Goal: Information Seeking & Learning: Check status

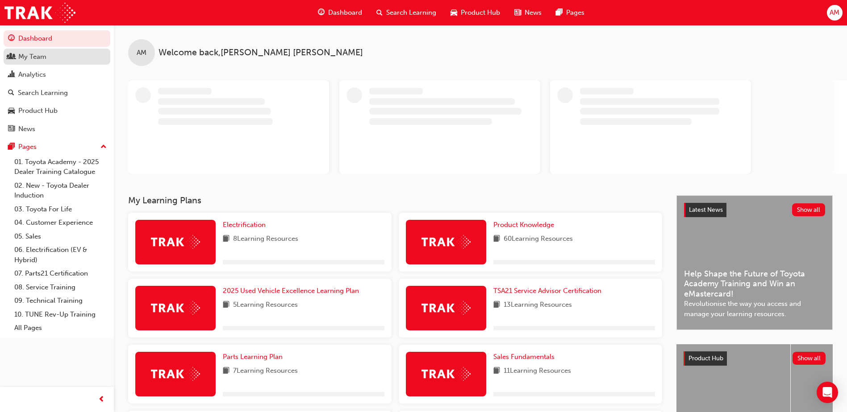
click at [51, 58] on div "My Team" at bounding box center [57, 56] width 98 height 11
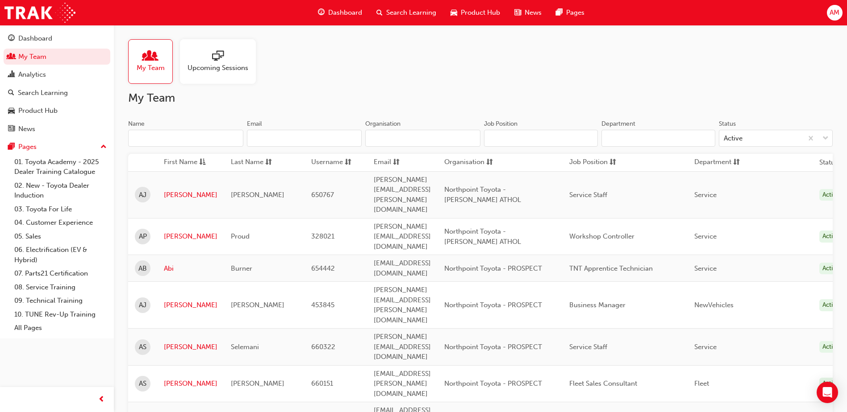
click at [180, 134] on input "Name" at bounding box center [185, 138] width 115 height 17
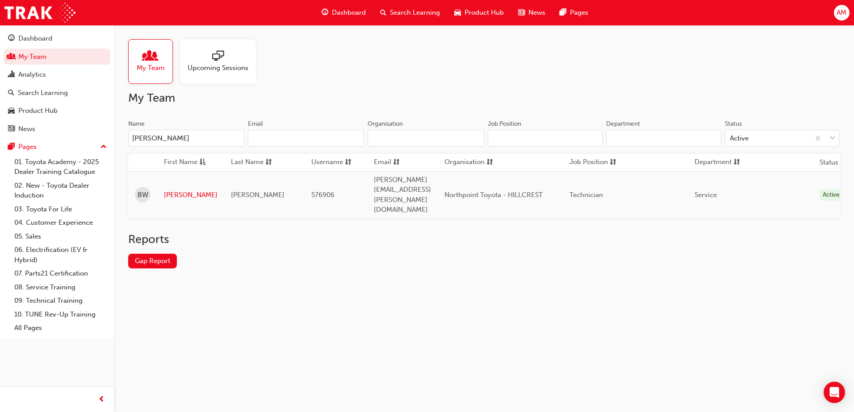
type input "[PERSON_NAME]"
click at [176, 190] on link "[PERSON_NAME]" at bounding box center [191, 195] width 54 height 10
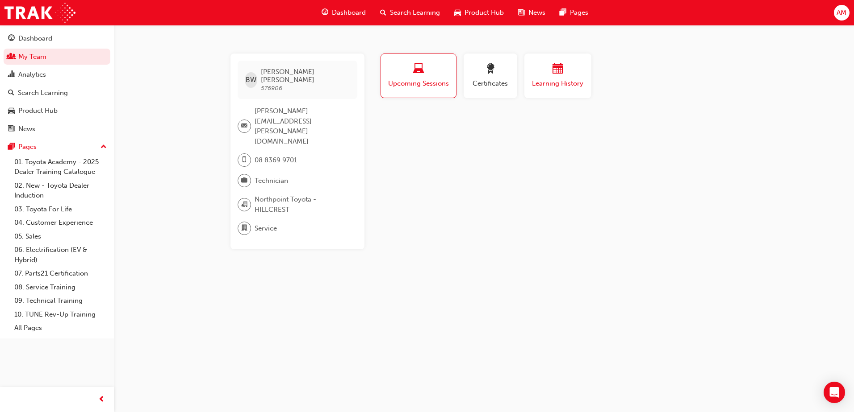
click at [567, 83] on span "Learning History" at bounding box center [558, 84] width 54 height 10
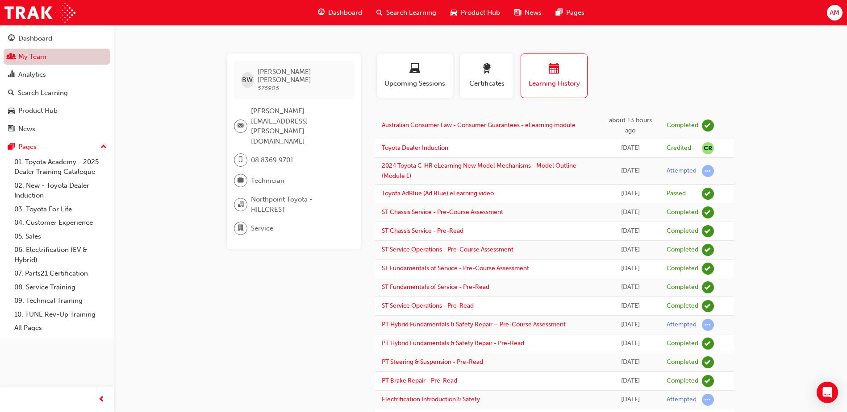
click at [44, 57] on link "My Team" at bounding box center [57, 57] width 107 height 17
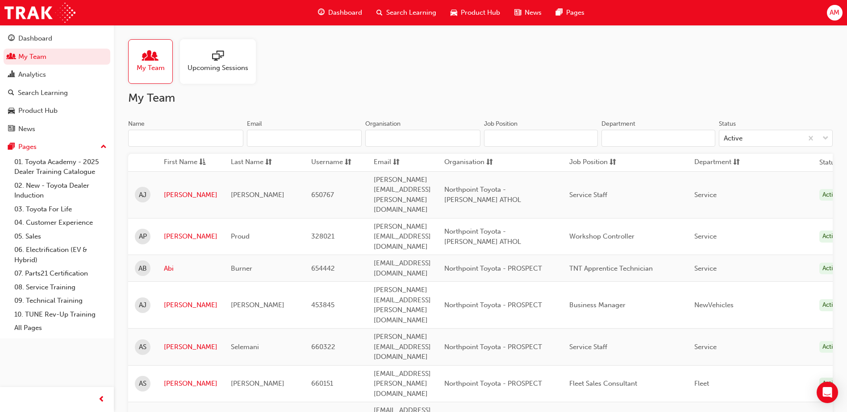
click at [167, 136] on input "Name" at bounding box center [185, 138] width 115 height 17
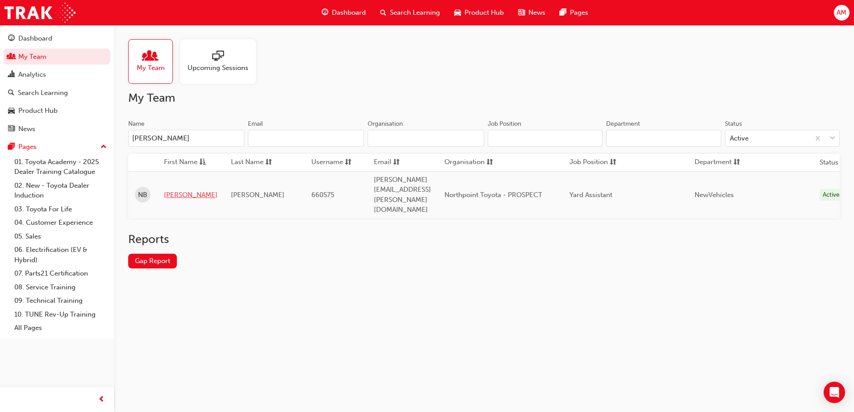
type input "[PERSON_NAME]"
click at [183, 190] on link "[PERSON_NAME]" at bounding box center [191, 195] width 54 height 10
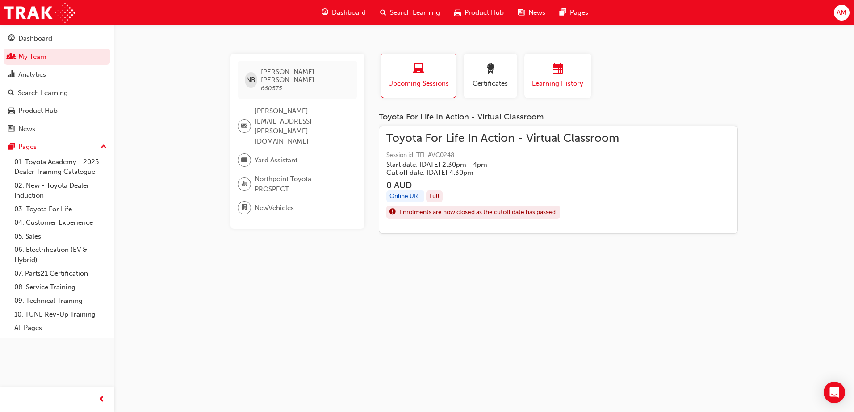
click at [547, 86] on span "Learning History" at bounding box center [558, 84] width 54 height 10
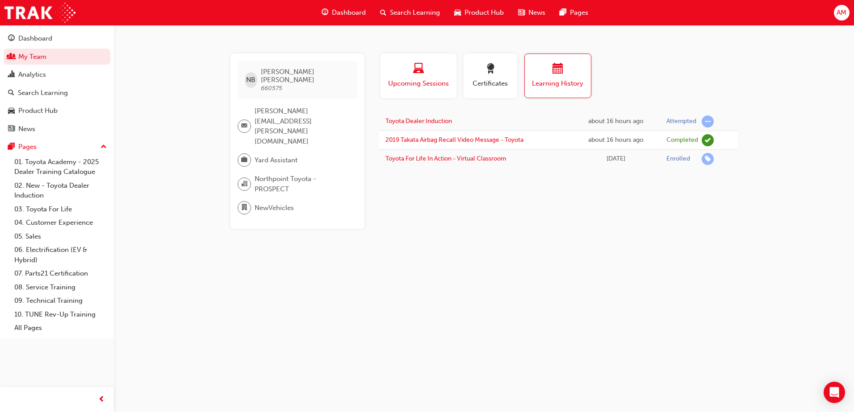
click at [437, 75] on div "button" at bounding box center [418, 70] width 62 height 14
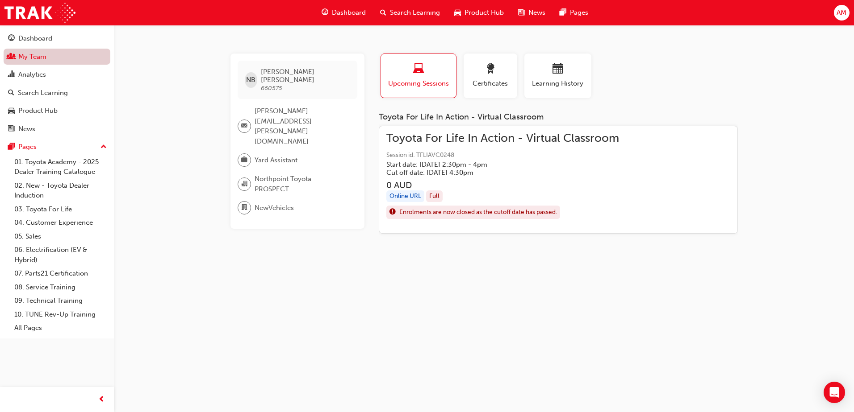
click at [18, 52] on link "My Team" at bounding box center [57, 57] width 107 height 17
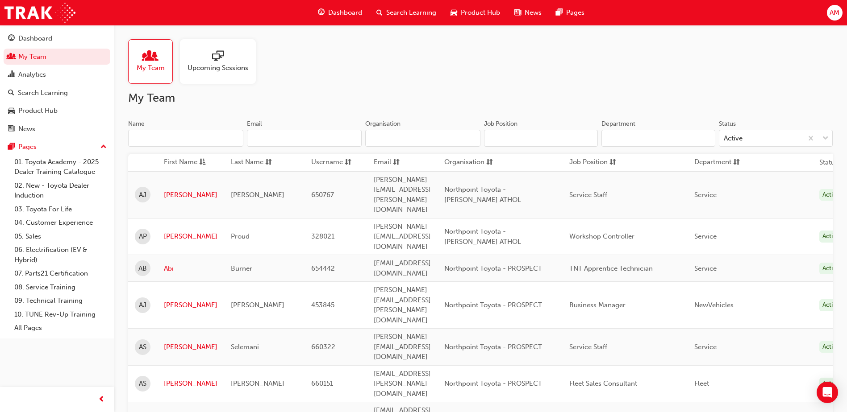
click at [165, 135] on input "Name" at bounding box center [185, 138] width 115 height 17
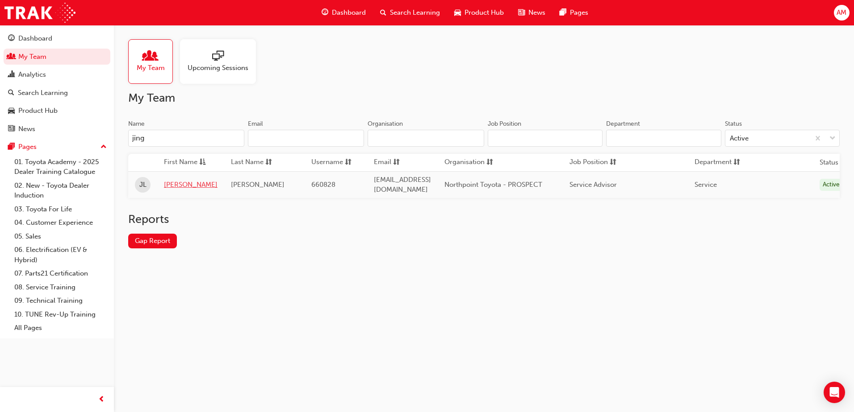
type input "jing"
click at [174, 186] on link "[PERSON_NAME]" at bounding box center [191, 185] width 54 height 10
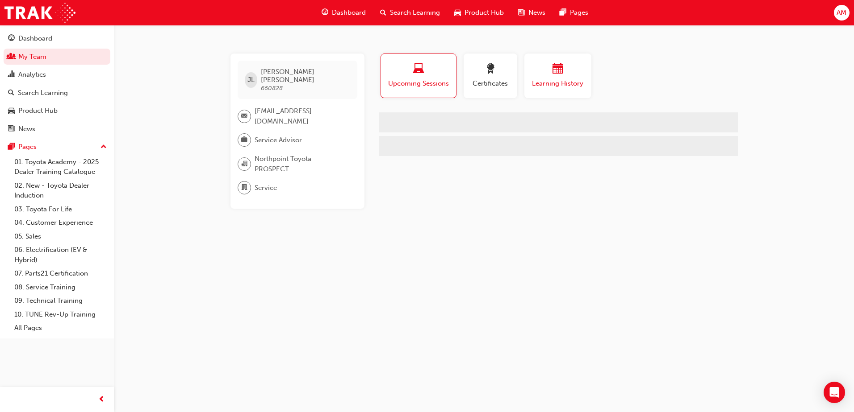
click at [536, 80] on span "Learning History" at bounding box center [558, 84] width 54 height 10
